Goal: Information Seeking & Learning: Learn about a topic

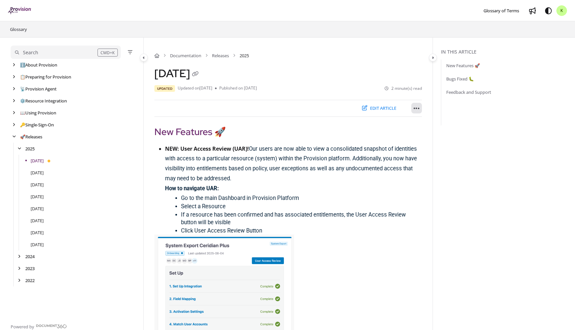
click at [416, 108] on icon "Article more options" at bounding box center [417, 108] width 6 height 7
click at [561, 12] on span "K" at bounding box center [561, 11] width 3 height 6
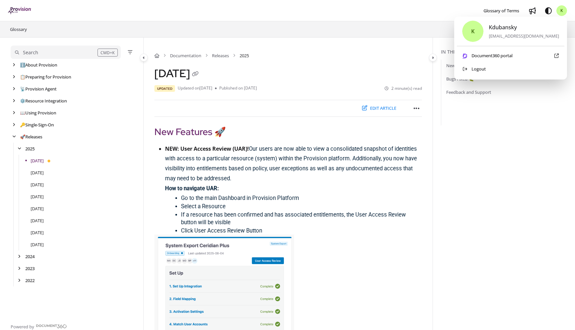
click at [561, 12] on span "K" at bounding box center [561, 11] width 3 height 6
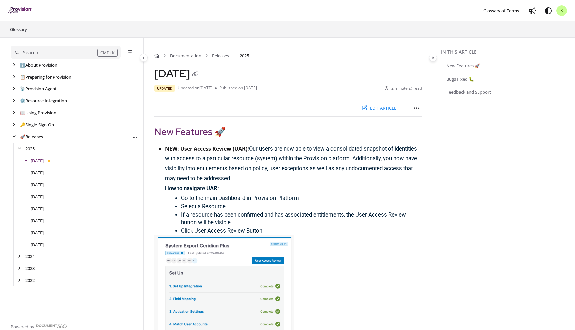
click at [28, 136] on link "🚀 Releases" at bounding box center [31, 136] width 23 height 7
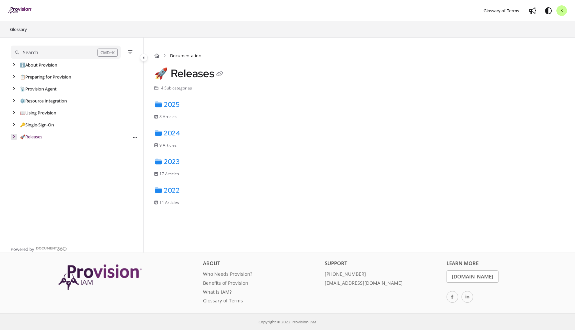
click at [14, 139] on div "arrow" at bounding box center [14, 137] width 7 height 6
click at [31, 149] on link "2025" at bounding box center [29, 148] width 9 height 7
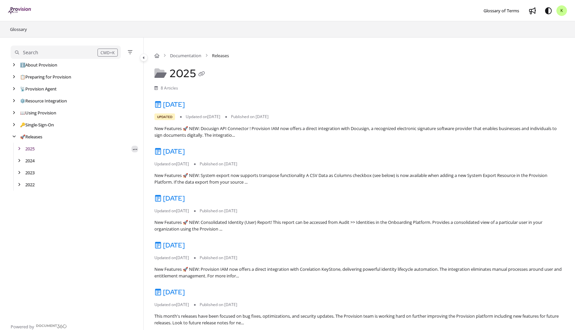
click at [135, 149] on icon "Article more options" at bounding box center [135, 149] width 5 height 5
click at [33, 135] on link "🚀 Releases" at bounding box center [31, 136] width 23 height 7
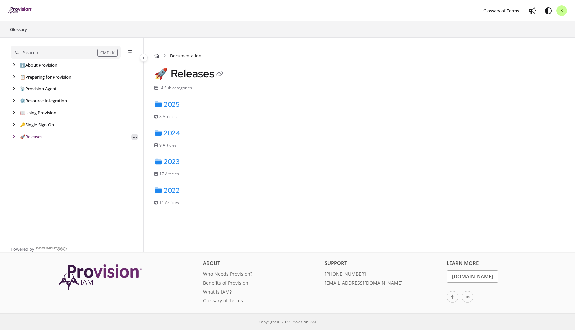
click at [132, 136] on button "Article more options" at bounding box center [134, 137] width 7 height 7
click at [10, 135] on aside "Search CMD+K ℹ️ About Provision Use ↑/↓ to navigate Export PDF 📋 Preparing for …" at bounding box center [71, 145] width 143 height 215
click at [15, 139] on div "arrow" at bounding box center [14, 137] width 7 height 6
click at [16, 148] on div "arrow" at bounding box center [19, 149] width 7 height 6
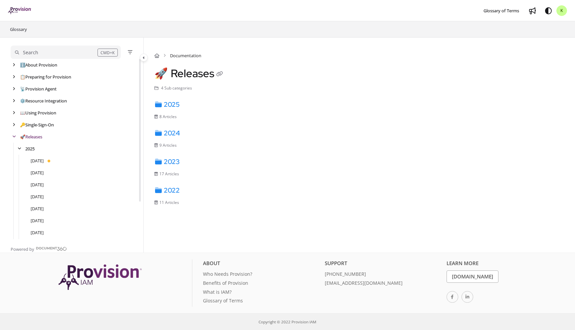
click at [33, 156] on div "[DATE]" at bounding box center [74, 161] width 127 height 12
click at [36, 161] on link "[DATE]" at bounding box center [37, 160] width 13 height 7
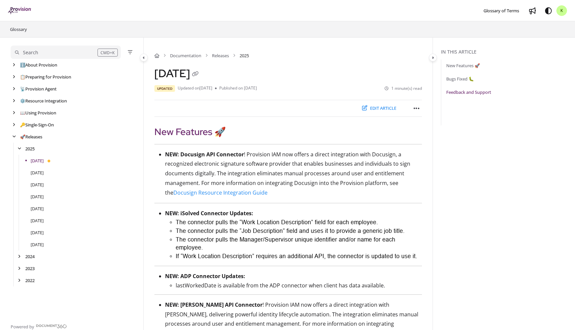
click at [466, 95] on link "Feedback and Support" at bounding box center [468, 92] width 45 height 7
